Goal: Communication & Community: Answer question/provide support

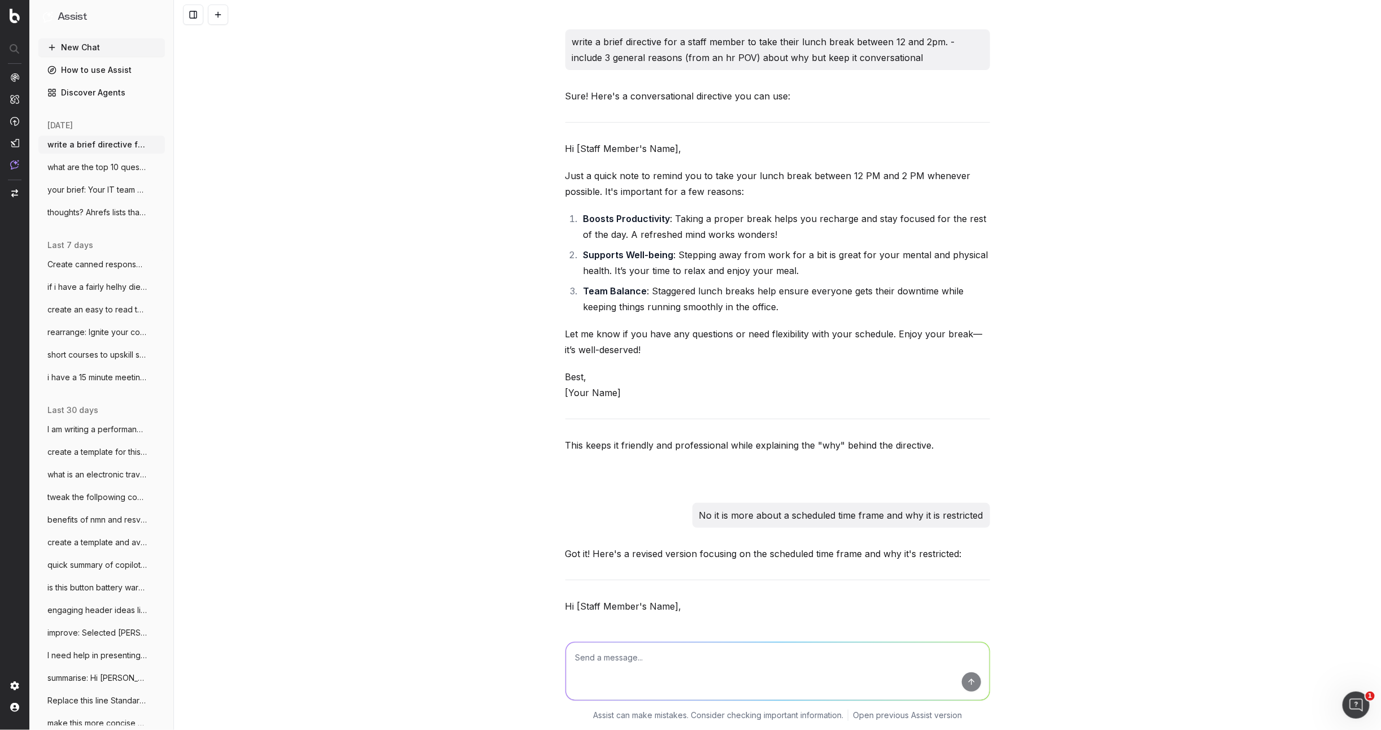
scroll to position [837, 0]
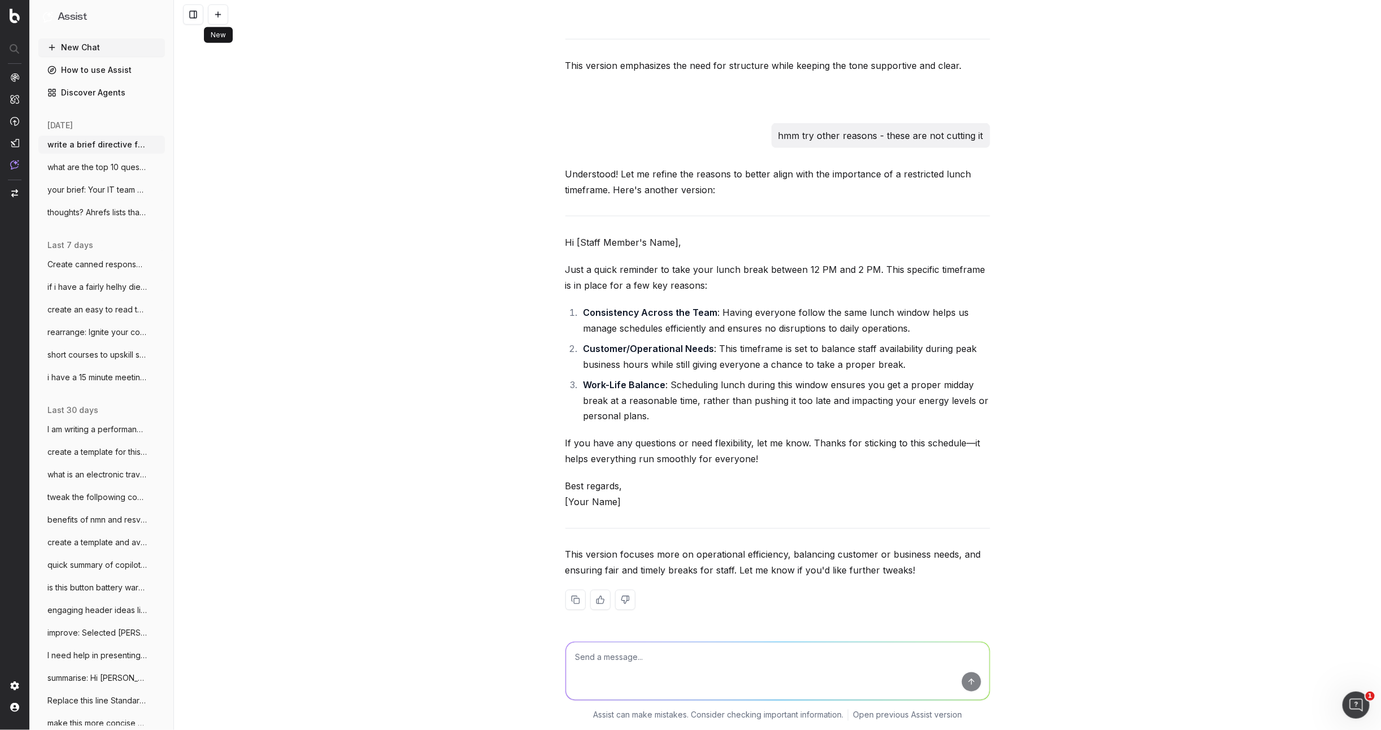
click at [220, 12] on button at bounding box center [218, 15] width 20 height 20
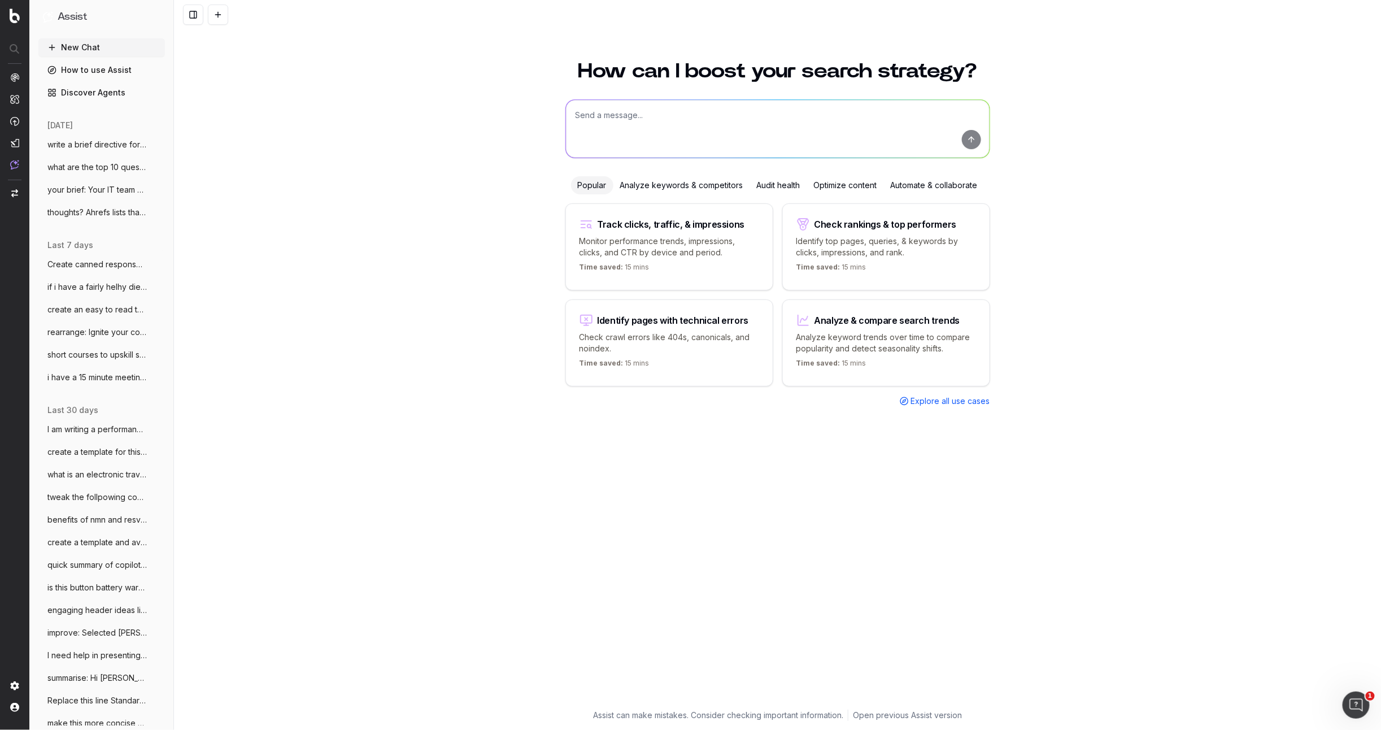
click at [208, 5] on button at bounding box center [218, 15] width 20 height 20
click at [596, 117] on textarea at bounding box center [778, 129] width 424 height 58
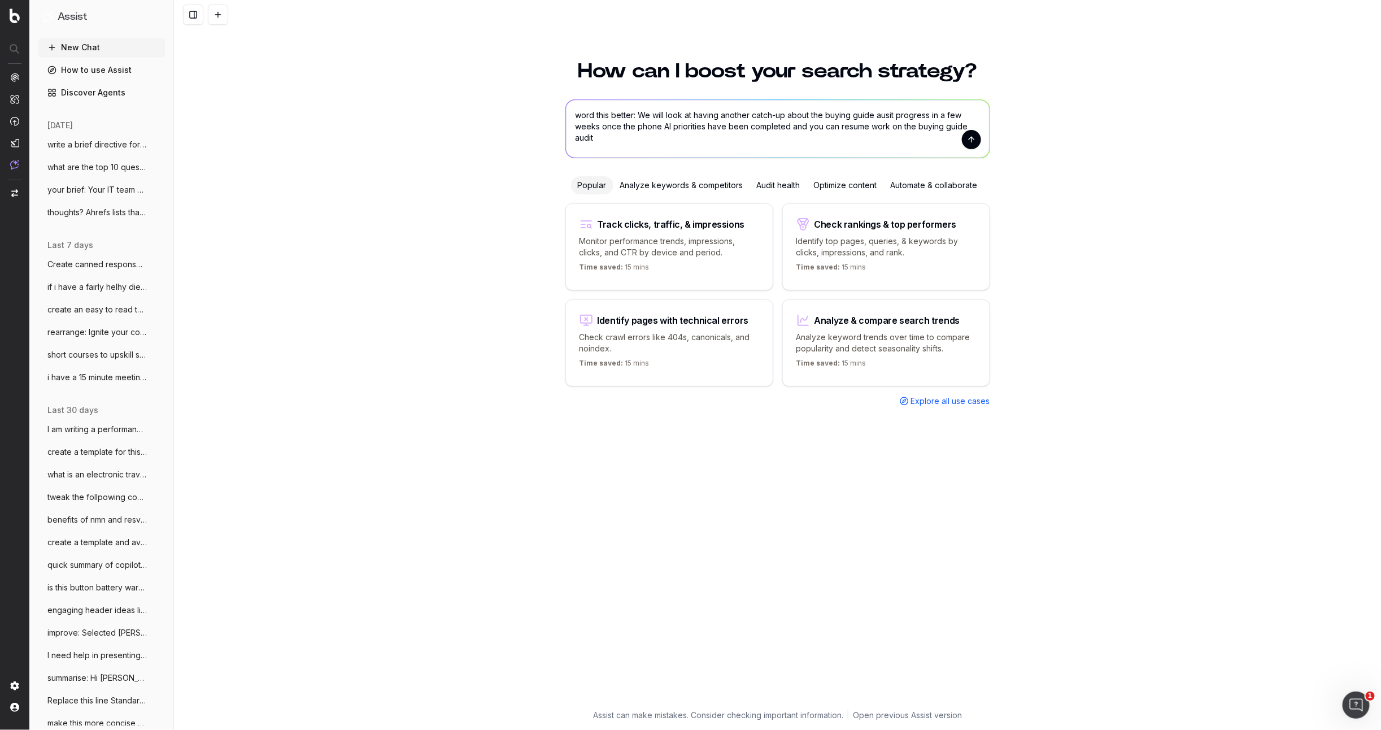
type textarea "word this better: We will look at having another catch-up about the buying guid…"
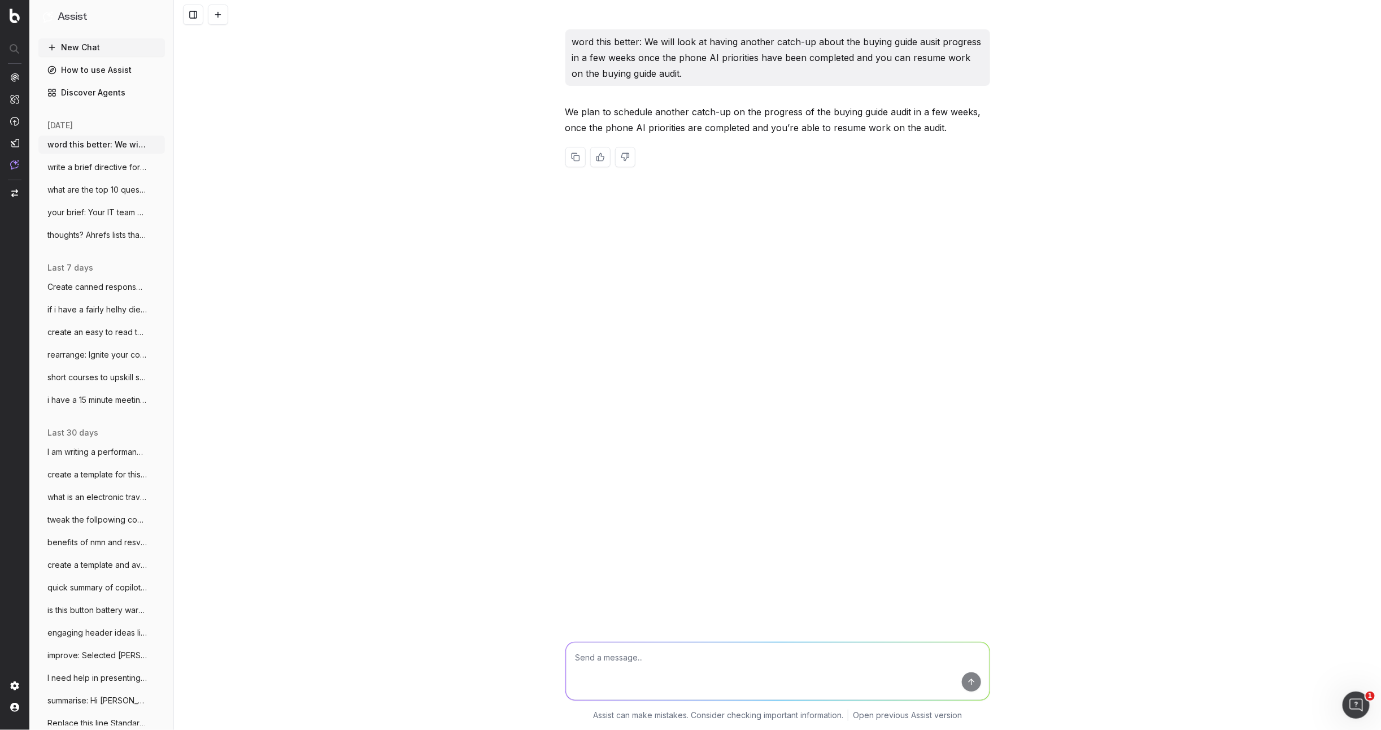
click at [876, 157] on div at bounding box center [777, 157] width 425 height 20
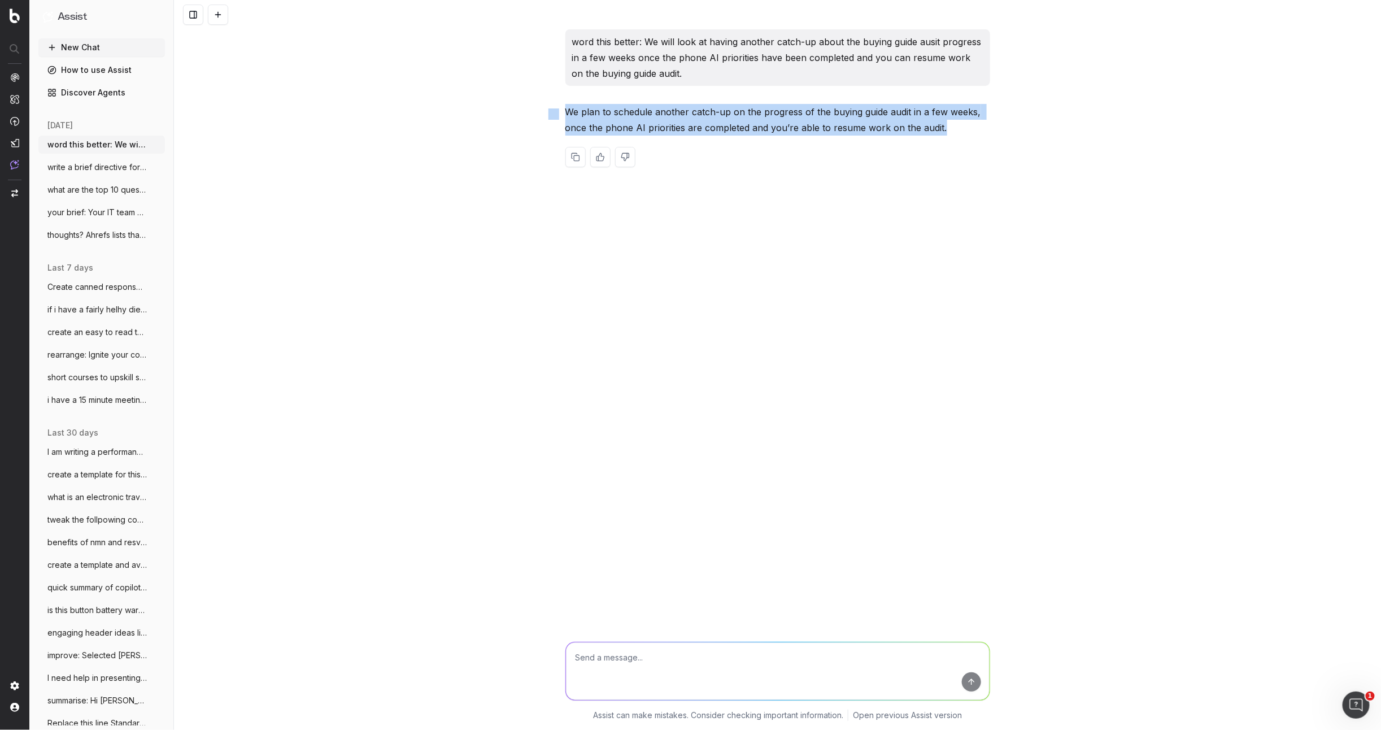
drag, startPoint x: 951, startPoint y: 128, endPoint x: 564, endPoint y: 113, distance: 387.2
click at [560, 113] on div "word this better: We will look at having another catch-up about the buying guid…" at bounding box center [777, 365] width 1207 height 730
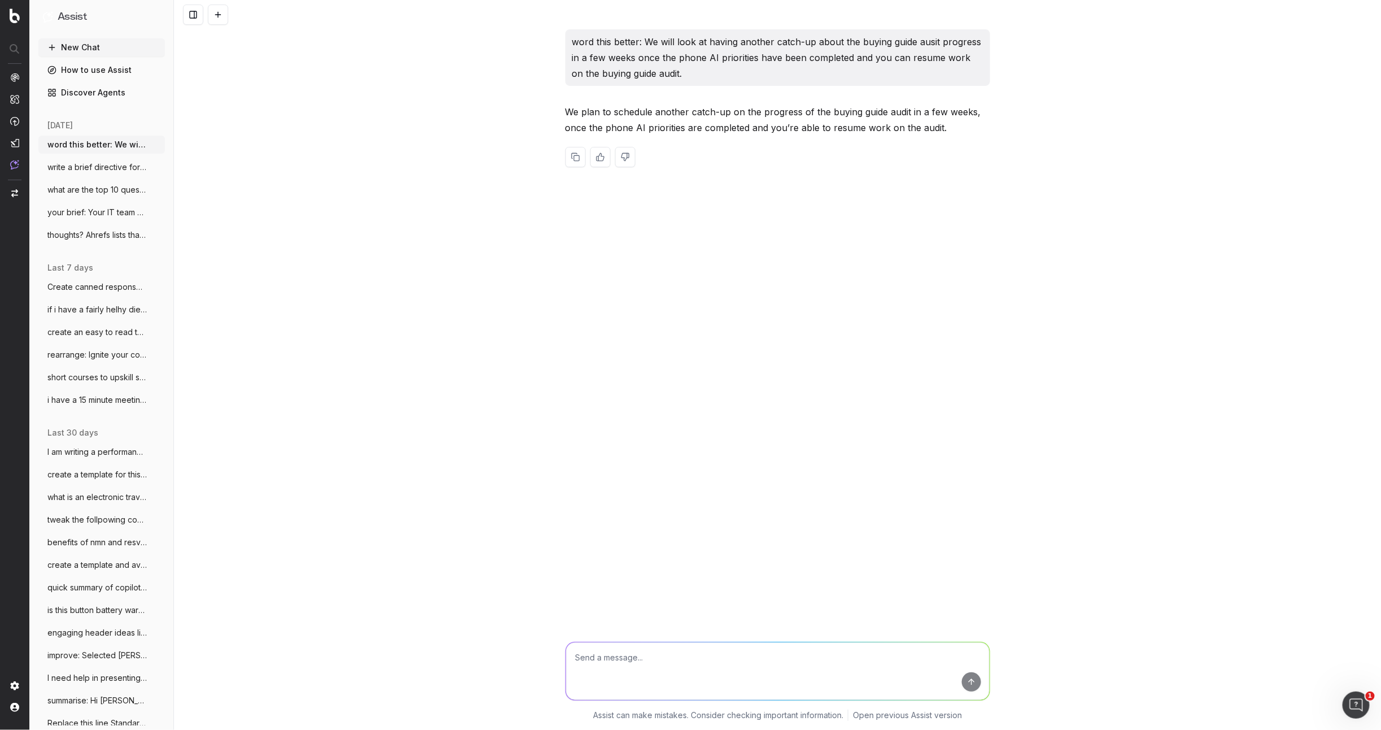
click at [632, 663] on textarea at bounding box center [778, 671] width 424 height 58
type textarea "add more content to this it is too breif"
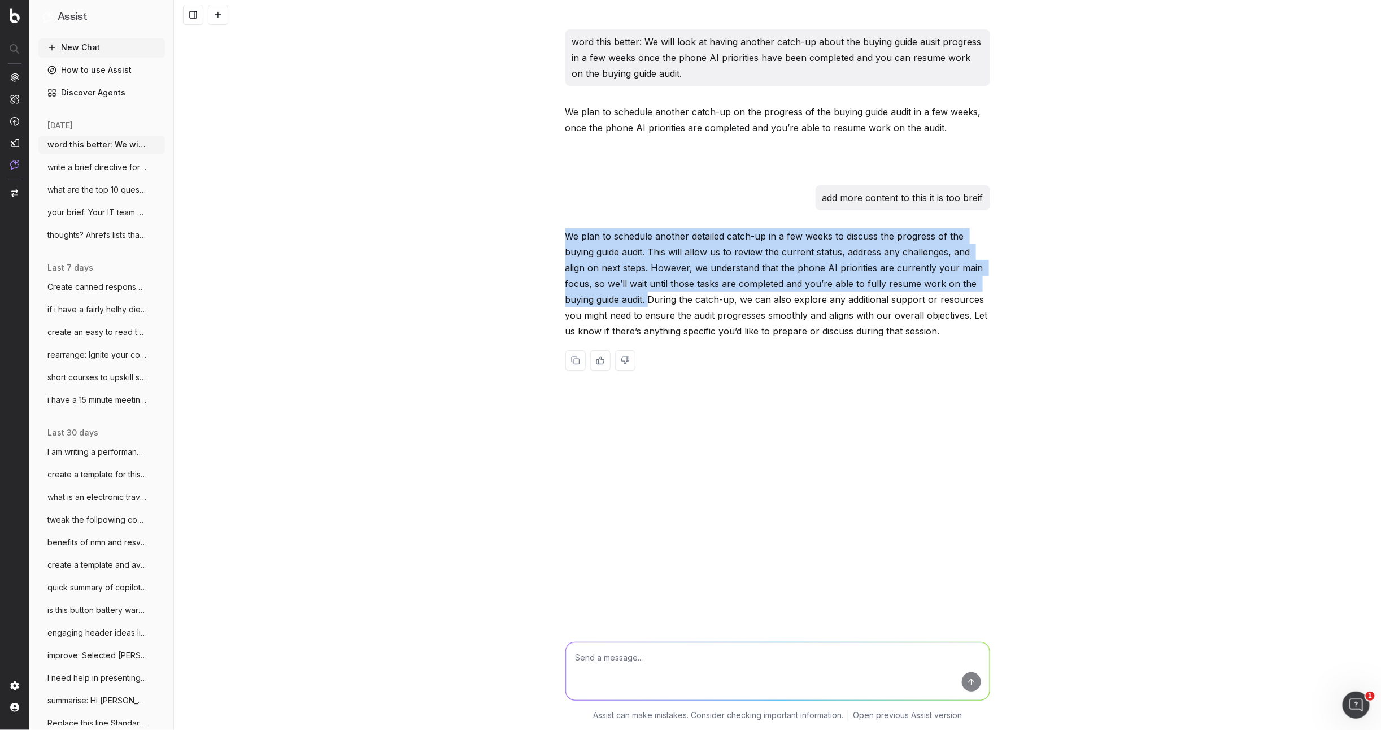
drag, startPoint x: 648, startPoint y: 302, endPoint x: 544, endPoint y: 236, distance: 123.3
click at [544, 236] on div "word this better: We will look at having another catch-up about the buying guid…" at bounding box center [777, 365] width 1207 height 730
copy p "We plan to schedule another detailed catch-up in a few weeks to discuss the pro…"
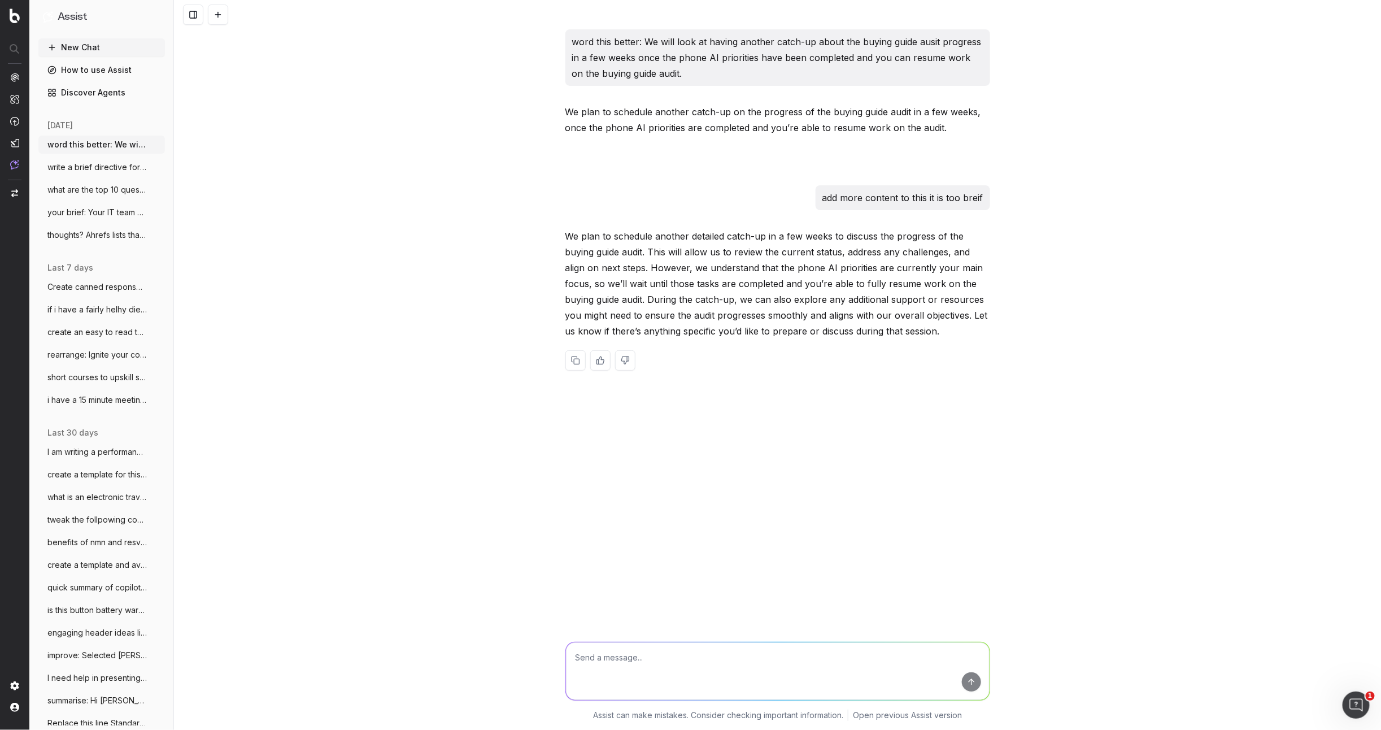
click at [461, 364] on div "word this better: We will look at having another catch-up about the buying guid…" at bounding box center [777, 365] width 1207 height 730
